Goal: Navigation & Orientation: Find specific page/section

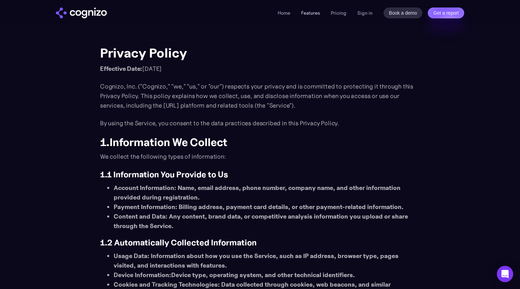
click at [316, 13] on link "Features" at bounding box center [310, 13] width 19 height 6
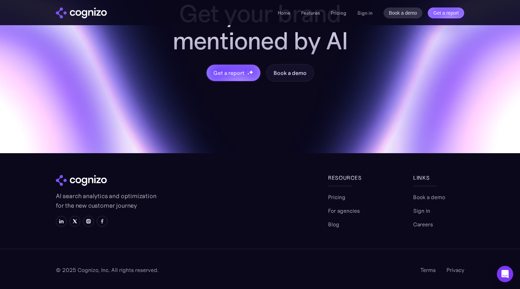
scroll to position [2707, 0]
click at [458, 270] on link "Privacy" at bounding box center [455, 269] width 18 height 8
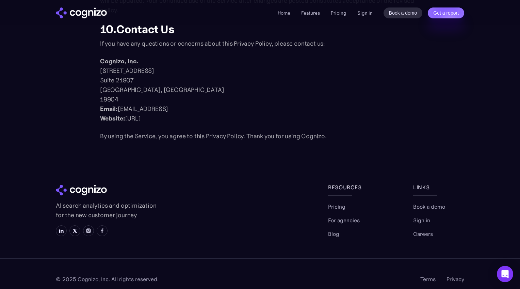
scroll to position [898, 0]
click at [422, 275] on link "Terms" at bounding box center [427, 279] width 15 height 8
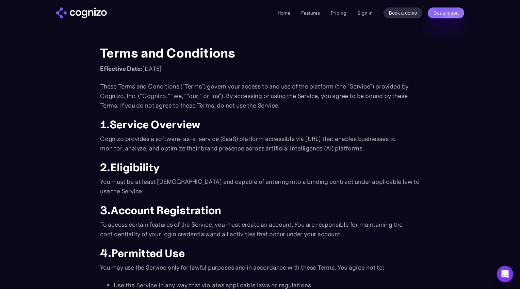
click at [287, 8] on div "Home Features Pricing Book a demo Get a report Sign in Book a demo Get a report" at bounding box center [370, 12] width 186 height 11
click at [286, 11] on link "Home" at bounding box center [283, 13] width 13 height 6
